Goal: Task Accomplishment & Management: Use online tool/utility

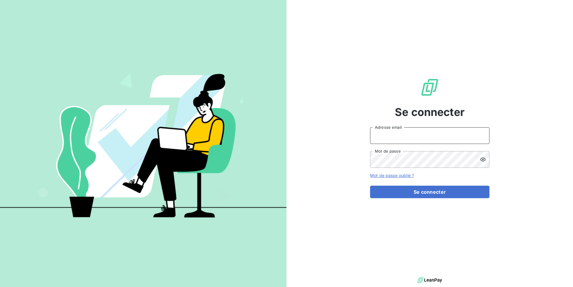
click at [424, 137] on input "Adresse email" at bounding box center [429, 135] width 119 height 17
type input "admin@soudecoup"
click at [370, 186] on button "Se connecter" at bounding box center [429, 192] width 119 height 13
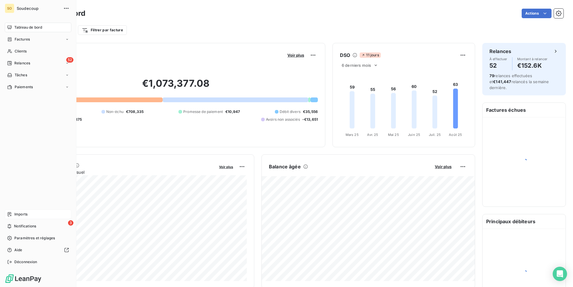
click at [13, 214] on div "Imports" at bounding box center [38, 215] width 67 height 10
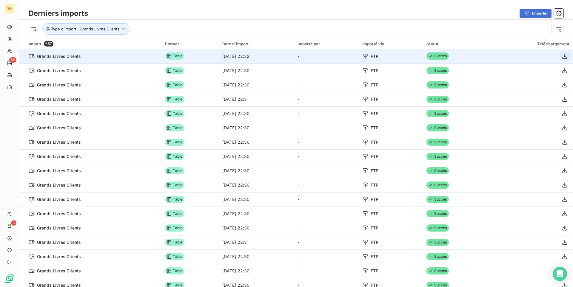
click at [564, 57] on icon "button" at bounding box center [564, 56] width 5 height 5
